Goal: Information Seeking & Learning: Learn about a topic

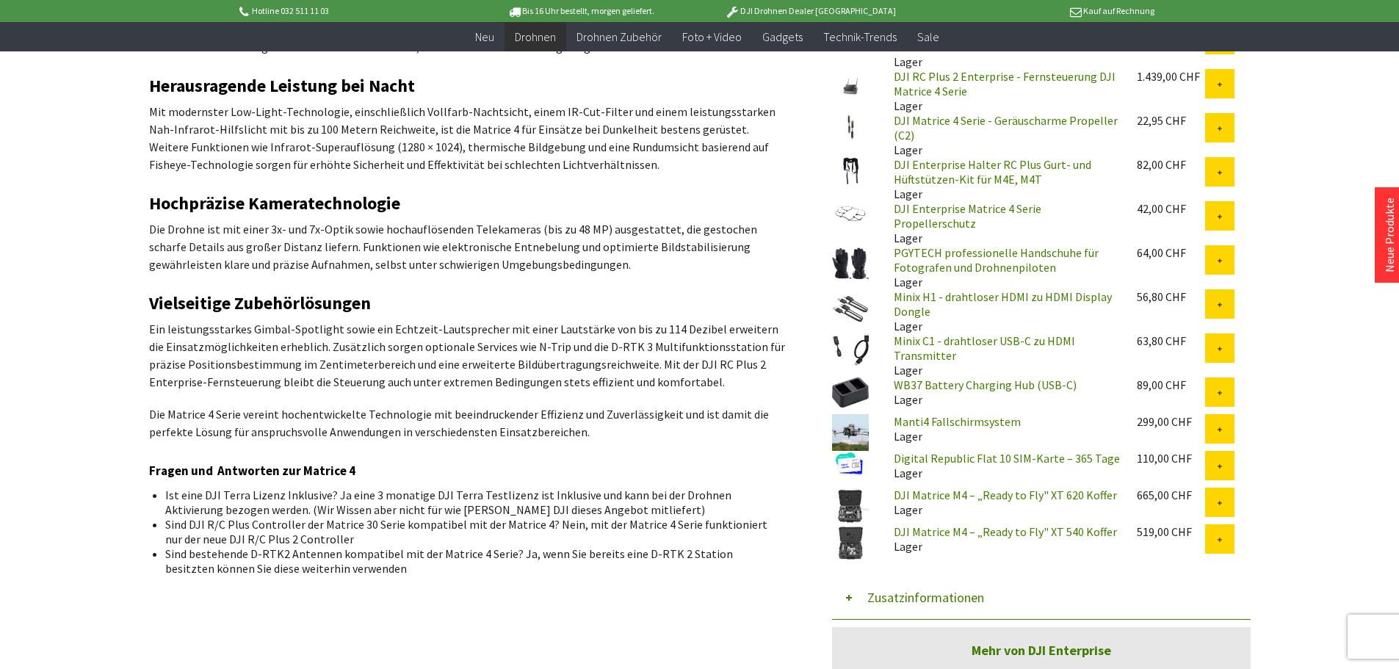
scroll to position [367, 0]
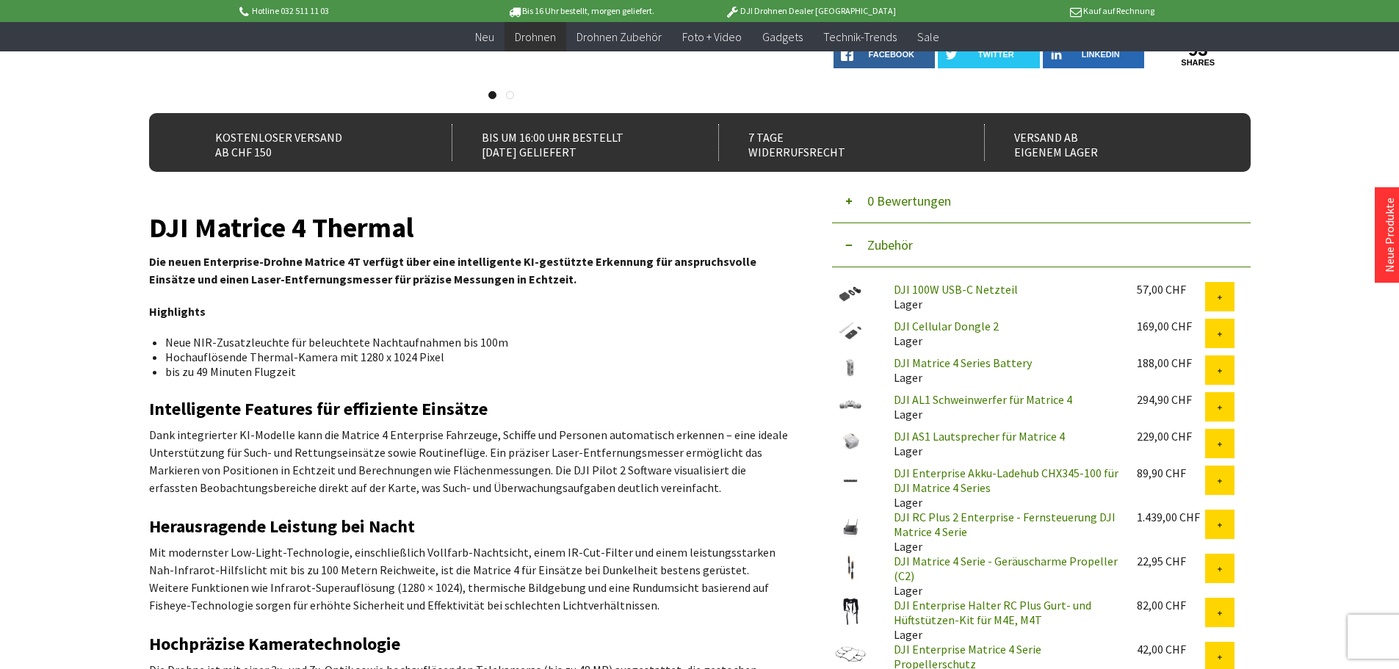
click at [914, 363] on link "DJI Matrice 4 Series Battery" at bounding box center [963, 362] width 138 height 15
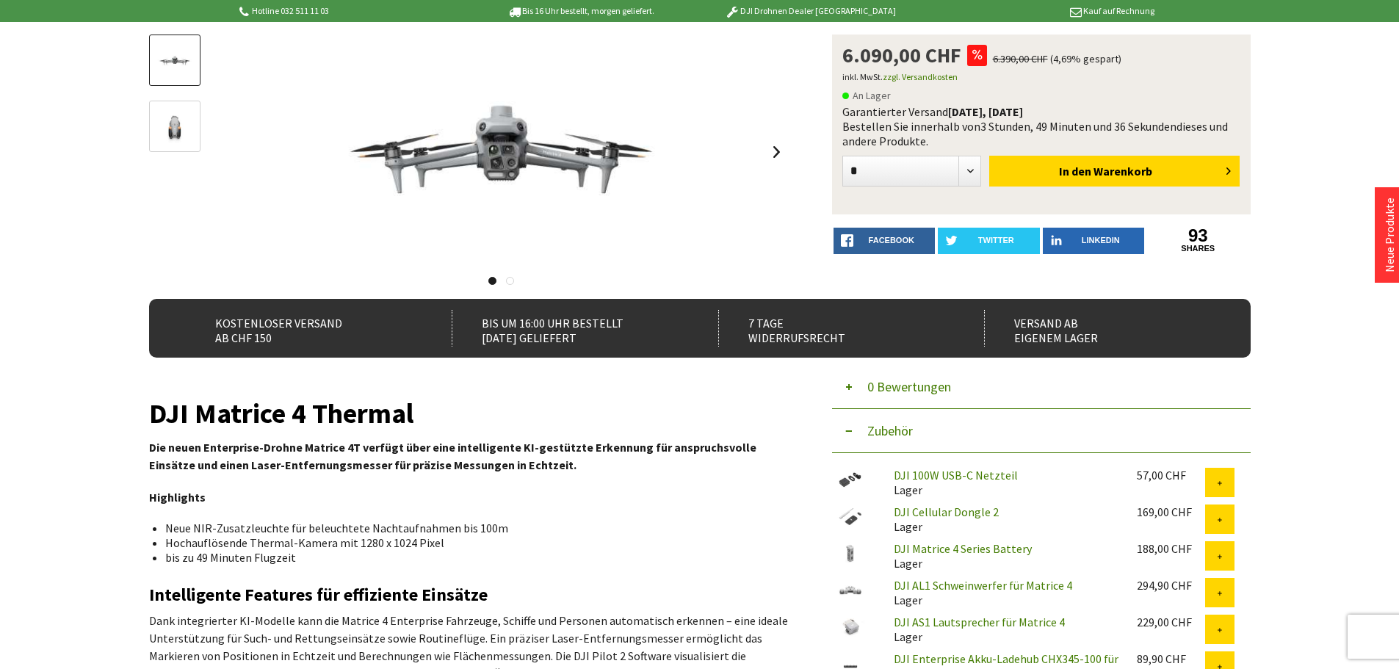
scroll to position [0, 0]
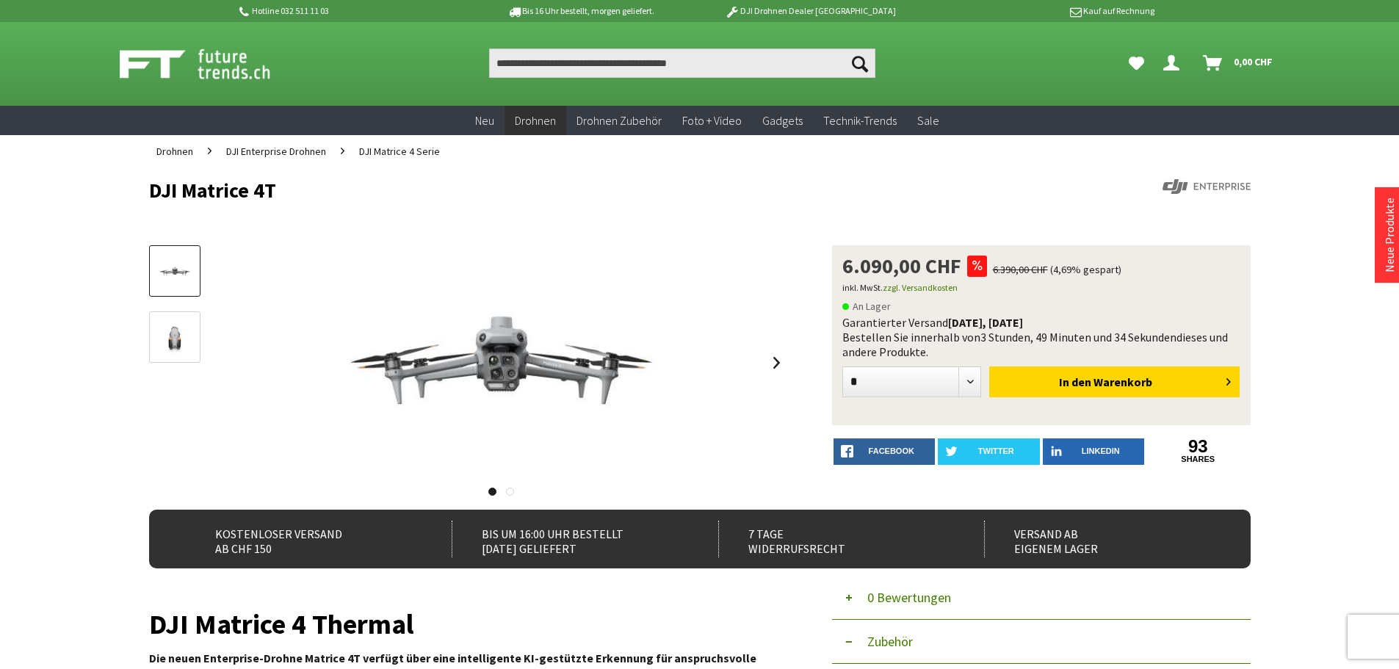
click at [173, 337] on img at bounding box center [174, 338] width 43 height 32
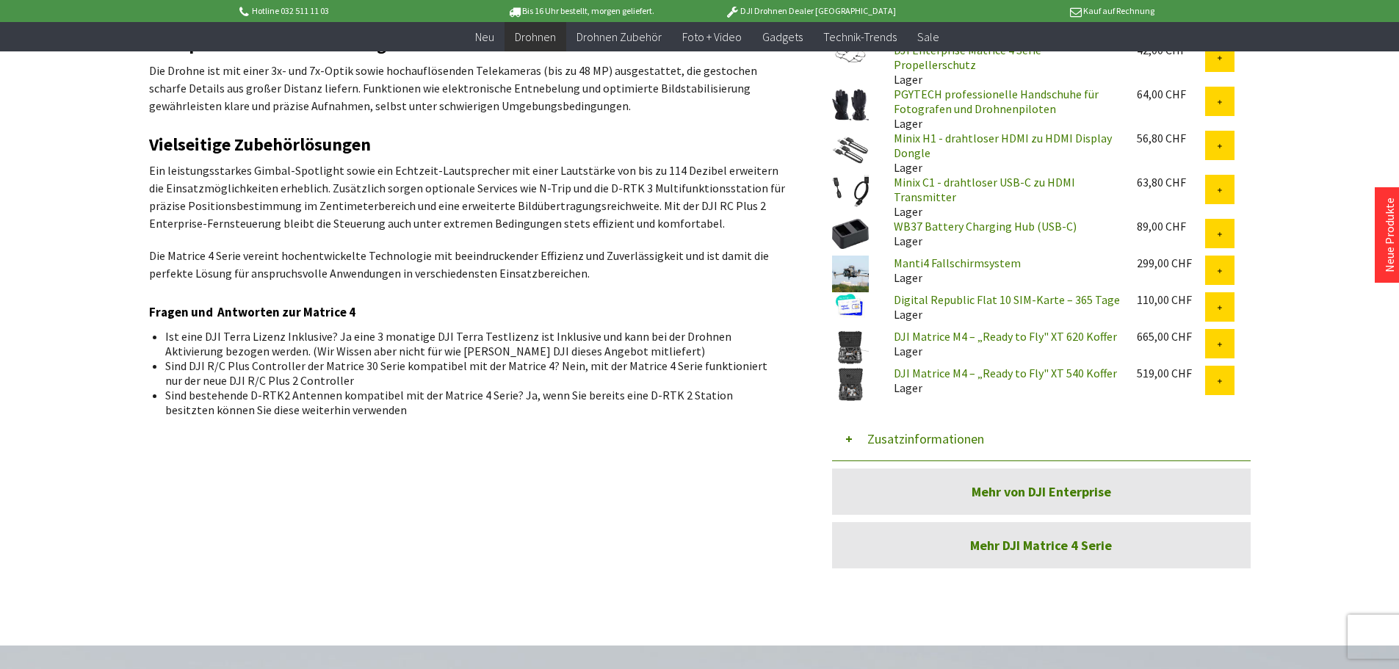
scroll to position [933, 0]
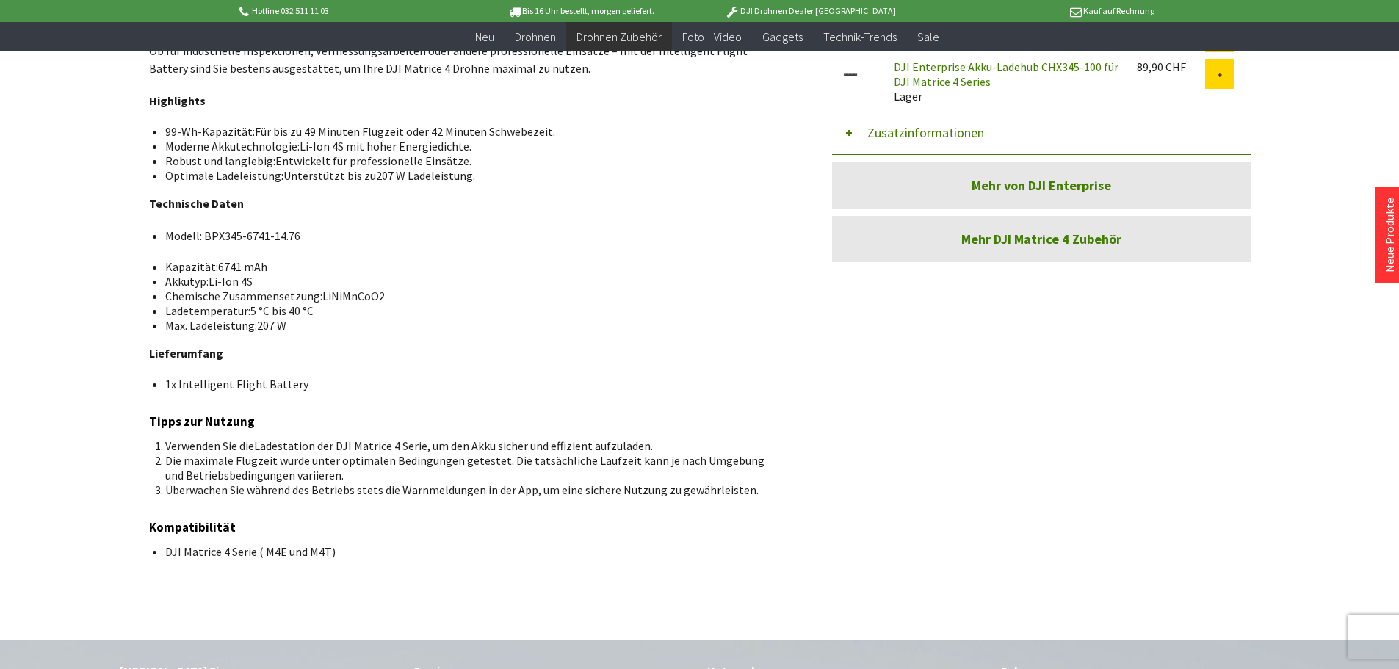
scroll to position [734, 0]
